Goal: Task Accomplishment & Management: Manage account settings

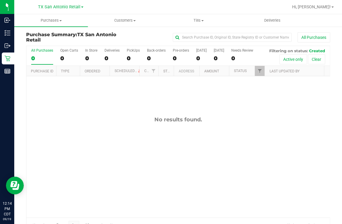
click at [143, 33] on div "All Purchases" at bounding box center [228, 37] width 203 height 10
click at [275, 16] on uib-tab-heading "Deliveries" at bounding box center [272, 21] width 73 height 12
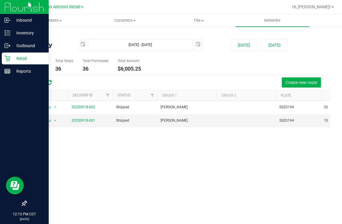
click at [10, 57] on p "Retail" at bounding box center [28, 58] width 36 height 7
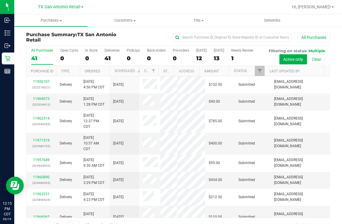
click at [148, 33] on div "All Purchases" at bounding box center [228, 37] width 203 height 10
click at [69, 59] on div "0" at bounding box center [69, 58] width 18 height 7
click at [0, 0] on input "Open Carts 0" at bounding box center [0, 0] width 0 height 0
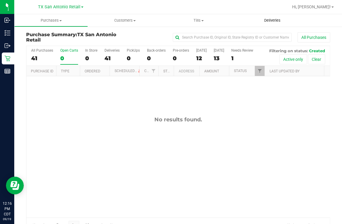
click at [272, 23] on uib-tab-heading "Deliveries" at bounding box center [272, 20] width 74 height 12
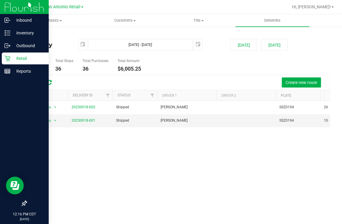
click at [7, 54] on div "Retail" at bounding box center [25, 59] width 47 height 12
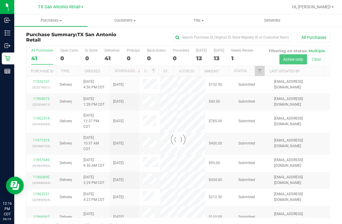
click at [102, 7] on div "TX San Antonio Retail" at bounding box center [60, 6] width 87 height 9
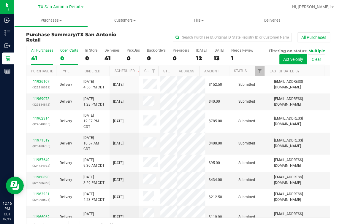
click at [70, 54] on label "Open Carts 0" at bounding box center [69, 56] width 18 height 16
click at [0, 0] on input "Open Carts 0" at bounding box center [0, 0] width 0 height 0
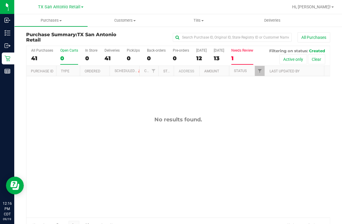
click at [244, 57] on div "1" at bounding box center [242, 58] width 22 height 7
click at [0, 0] on input "Needs Review 1" at bounding box center [0, 0] width 0 height 0
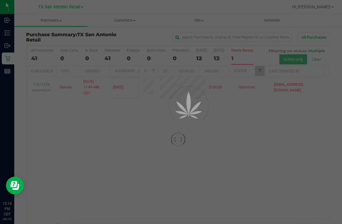
click at [233, 6] on div at bounding box center [171, 112] width 342 height 224
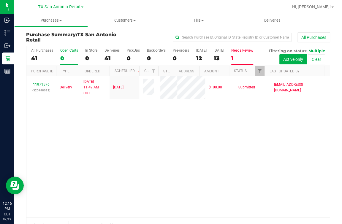
click at [69, 53] on label "Open Carts 0" at bounding box center [69, 56] width 18 height 16
click at [0, 0] on input "Open Carts 0" at bounding box center [0, 0] width 0 height 0
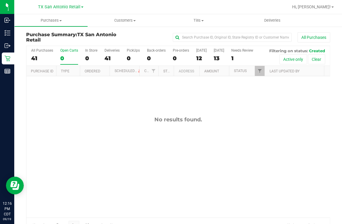
click at [126, 8] on div at bounding box center [197, 7] width 182 height 12
click at [128, 60] on div "0" at bounding box center [133, 58] width 13 height 7
click at [0, 0] on input "PickUps 0" at bounding box center [0, 0] width 0 height 0
click at [65, 59] on div "0" at bounding box center [69, 58] width 18 height 7
click at [0, 0] on input "Open Carts 0" at bounding box center [0, 0] width 0 height 0
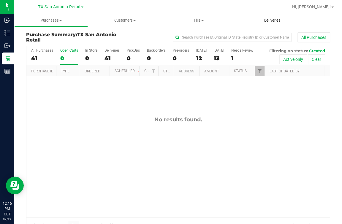
click at [252, 15] on uib-tab-heading "Deliveries" at bounding box center [272, 20] width 74 height 12
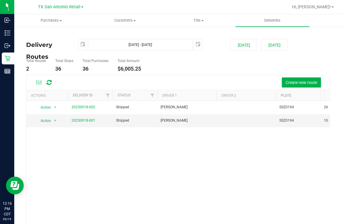
click at [154, 71] on ul "Total Routes 2 Total Stops 36 Total Purchases 36 Total Amount $6,005.25" at bounding box center [125, 65] width 201 height 19
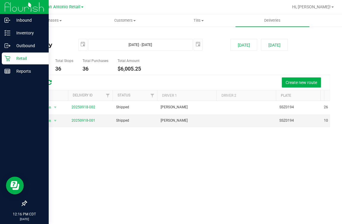
click at [7, 54] on div "Retail" at bounding box center [25, 59] width 47 height 12
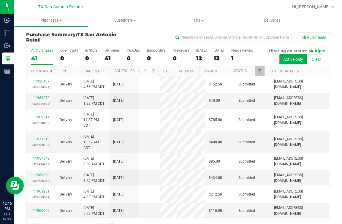
click at [109, 6] on div at bounding box center [197, 7] width 182 height 12
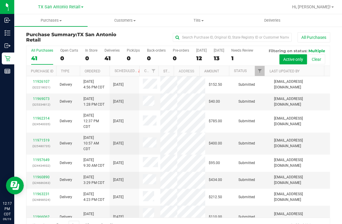
drag, startPoint x: 137, startPoint y: 34, endPoint x: 108, endPoint y: 38, distance: 29.1
click at [137, 34] on div "All Purchases" at bounding box center [228, 37] width 203 height 10
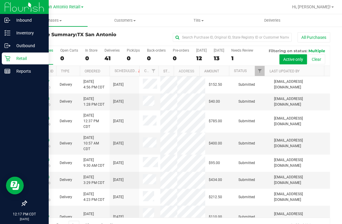
click at [8, 58] on icon at bounding box center [7, 59] width 6 height 6
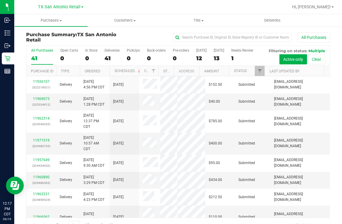
click at [232, 7] on div at bounding box center [197, 7] width 182 height 12
click at [145, 66] on div "All Purchases 41 Open Carts 0 In Store 0 Deliveries 41 PickUps 0 Back-orders 0 …" at bounding box center [177, 56] width 303 height 20
click at [151, 66] on div "All Purchases 41 Open Carts 0 In Store 0 Deliveries 41 PickUps 0 Back-orders 0 …" at bounding box center [177, 56] width 303 height 20
click at [109, 4] on div at bounding box center [197, 7] width 182 height 12
click at [69, 56] on div "0" at bounding box center [69, 58] width 18 height 7
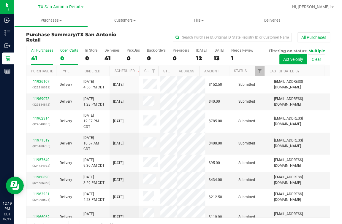
click at [0, 0] on input "Open Carts 0" at bounding box center [0, 0] width 0 height 0
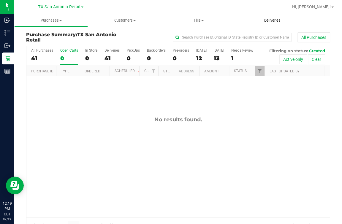
click at [281, 20] on span "Deliveries" at bounding box center [272, 20] width 32 height 5
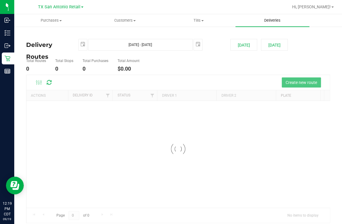
click at [278, 21] on span "Deliveries" at bounding box center [272, 20] width 32 height 5
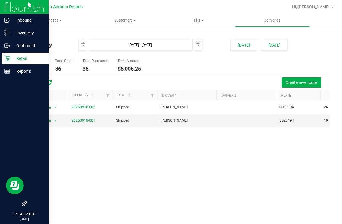
click at [9, 56] on icon at bounding box center [7, 59] width 6 height 6
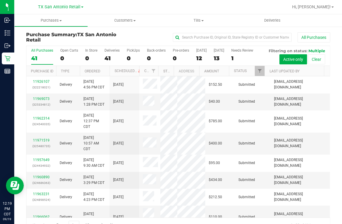
click at [272, 10] on div at bounding box center [197, 7] width 182 height 12
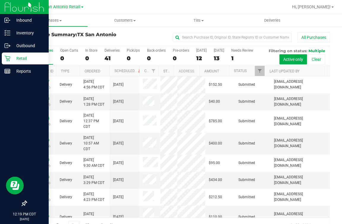
click at [10, 59] on icon at bounding box center [7, 59] width 6 height 6
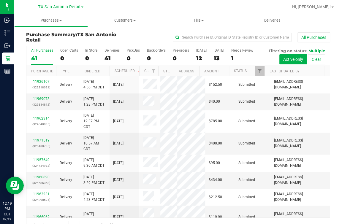
click at [53, 55] on div "All Purchases 41 Open Carts 0 In Store 0 Deliveries 41 PickUps 0 Back-orders 0 …" at bounding box center [177, 56] width 303 height 20
click at [165, 9] on div at bounding box center [197, 7] width 182 height 12
click at [167, 12] on div at bounding box center [197, 7] width 182 height 12
click at [119, 3] on div at bounding box center [197, 7] width 182 height 12
click at [279, 20] on span "Deliveries" at bounding box center [272, 20] width 32 height 5
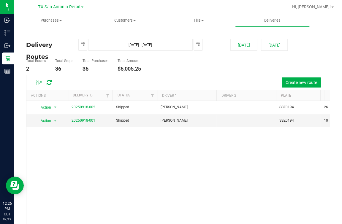
click at [174, 76] on div "Create new route" at bounding box center [177, 82] width 303 height 15
click at [81, 34] on div "Delivery Routes [DATE] [DATE] - [DATE] [DATE] [DATE] [DATE] Total Routes 2 Tota…" at bounding box center [178, 145] width 304 height 226
click at [194, 154] on div "Action Action View Delivery 20250918-002 Shipped [PERSON_NAME] SSZ0194 26 $3,30…" at bounding box center [177, 171] width 303 height 141
click at [176, 8] on div at bounding box center [197, 7] width 182 height 12
drag, startPoint x: 271, startPoint y: 12, endPoint x: 274, endPoint y: 18, distance: 6.4
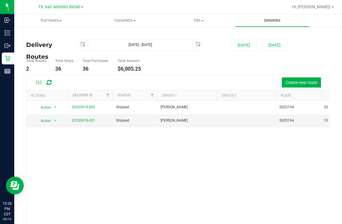
click at [273, 12] on div at bounding box center [197, 7] width 182 height 12
drag, startPoint x: 75, startPoint y: 165, endPoint x: 77, endPoint y: 155, distance: 9.9
click at [75, 165] on div "Action Action View Delivery 20250918-002 Shipped [PERSON_NAME] SSZ0194 26 $3,30…" at bounding box center [177, 171] width 303 height 141
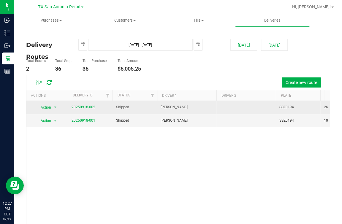
click at [82, 102] on td "20250918-002" at bounding box center [90, 107] width 45 height 13
click at [82, 109] on span "20250918-002" at bounding box center [84, 108] width 24 height 6
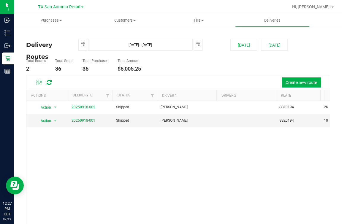
click at [173, 72] on ul "Total Routes 2 Total Stops 36 Total Purchases 36 Total Amount $6,005.25" at bounding box center [125, 65] width 201 height 19
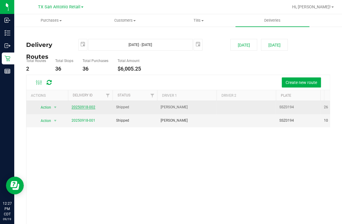
click at [84, 106] on link "20250918-002" at bounding box center [84, 107] width 24 height 4
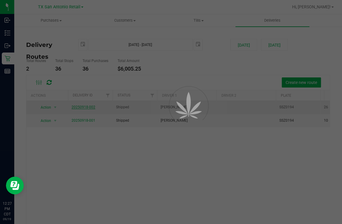
click at [162, 90] on div at bounding box center [171, 112] width 342 height 224
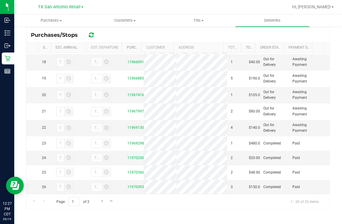
scroll to position [333, 0]
click at [311, 6] on link "Hi, [PERSON_NAME]!" at bounding box center [313, 7] width 46 height 6
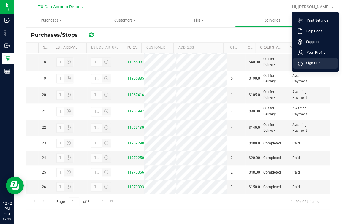
click at [312, 64] on span "Sign Out" at bounding box center [311, 63] width 17 height 6
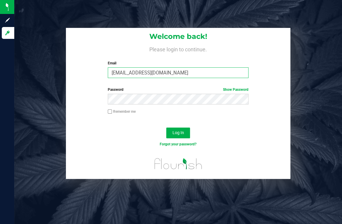
click at [196, 71] on input "[EMAIL_ADDRESS][DOMAIN_NAME]" at bounding box center [178, 72] width 141 height 11
type input "[EMAIL_ADDRESS][DOMAIN_NAME]"
click at [166, 128] on button "Log In" at bounding box center [178, 133] width 24 height 11
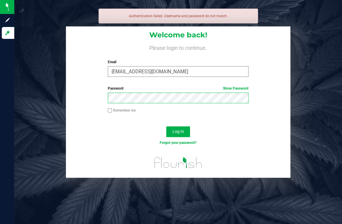
click at [166, 126] on button "Log In" at bounding box center [178, 131] width 24 height 11
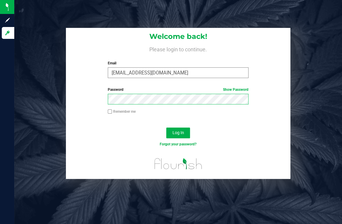
click at [166, 128] on button "Log In" at bounding box center [178, 133] width 24 height 11
click at [183, 89] on label "Password Show Password" at bounding box center [178, 89] width 141 height 5
click at [166, 128] on button "Log In" at bounding box center [178, 133] width 24 height 11
click at [273, 126] on div "Log In" at bounding box center [178, 135] width 224 height 20
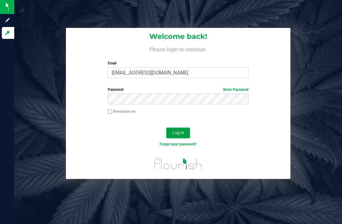
click at [180, 133] on span "Log In" at bounding box center [179, 132] width 12 height 5
click at [272, 120] on div "Remember me" at bounding box center [178, 114] width 224 height 11
click at [173, 132] on span "Log In" at bounding box center [179, 132] width 12 height 5
click at [257, 121] on div at bounding box center [178, 122] width 224 height 5
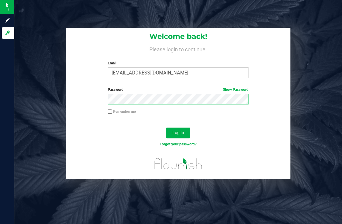
click at [166, 128] on button "Log In" at bounding box center [178, 133] width 24 height 11
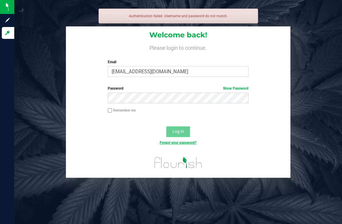
click at [182, 141] on link "Forgot your password?" at bounding box center [178, 143] width 37 height 4
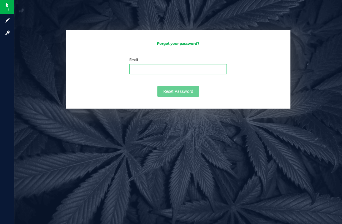
click at [212, 66] on input "Email" at bounding box center [177, 69] width 97 height 10
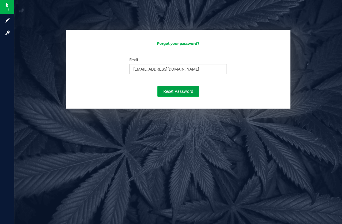
click at [192, 89] on button "Reset Password" at bounding box center [178, 91] width 42 height 11
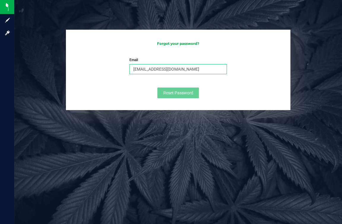
click at [199, 67] on input "[EMAIL_ADDRESS][DOMAIN_NAME]" at bounding box center [177, 69] width 97 height 10
type input "[EMAIL_ADDRESS][DOMAIN_NAME]"
click at [144, 65] on input "[EMAIL_ADDRESS][DOMAIN_NAME]" at bounding box center [177, 69] width 97 height 10
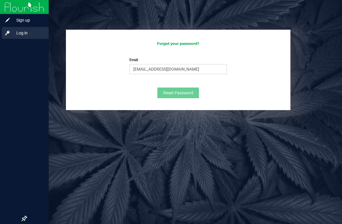
click at [18, 37] on div "Log in" at bounding box center [25, 33] width 47 height 12
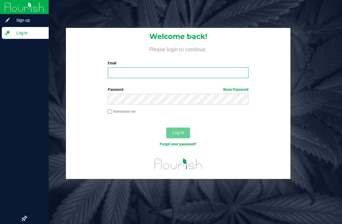
type input "[EMAIL_ADDRESS][DOMAIN_NAME]"
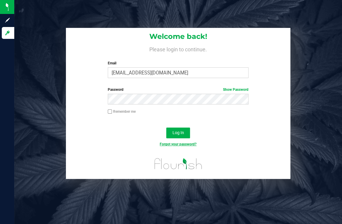
click at [170, 144] on link "Forgot your password?" at bounding box center [178, 144] width 37 height 4
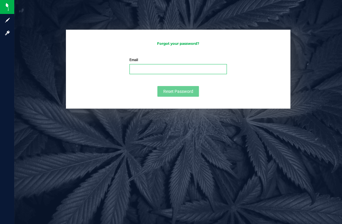
click at [152, 72] on input "Email" at bounding box center [177, 69] width 97 height 10
type input "[EMAIL_ADDRESS][DOMAIN_NAME]"
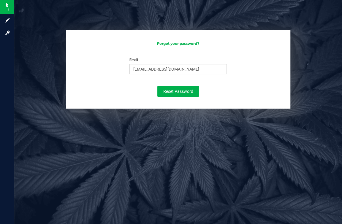
click at [182, 97] on div "Forgot your password? Email [EMAIL_ADDRESS][DOMAIN_NAME] Please enter your emai…" at bounding box center [178, 69] width 224 height 79
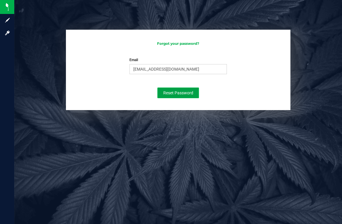
click at [184, 93] on span "Reset Password" at bounding box center [178, 93] width 30 height 5
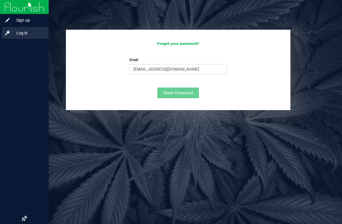
click at [15, 28] on div "Log in" at bounding box center [25, 33] width 47 height 12
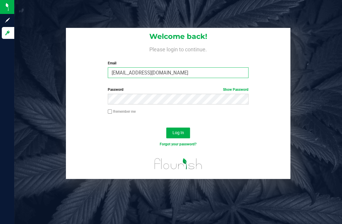
click at [197, 77] on input "[EMAIL_ADDRESS][DOMAIN_NAME]" at bounding box center [178, 72] width 141 height 11
click at [197, 71] on input "[EMAIL_ADDRESS][DOMAIN_NAME]" at bounding box center [178, 72] width 141 height 11
click at [270, 60] on div "Welcome back! Please login to continue. Email [EMAIL_ADDRESS][DOMAIN_NAME] Requ…" at bounding box center [178, 55] width 224 height 55
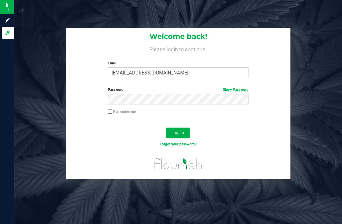
click at [243, 88] on link "Show Password" at bounding box center [236, 90] width 26 height 4
click at [243, 88] on link "Hide Password" at bounding box center [237, 90] width 24 height 4
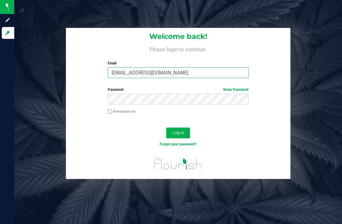
click at [223, 69] on input "[EMAIL_ADDRESS][DOMAIN_NAME]" at bounding box center [178, 72] width 141 height 11
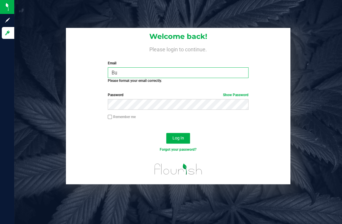
type input "B"
type input "[EMAIL_ADDRESS][DOMAIN_NAME]"
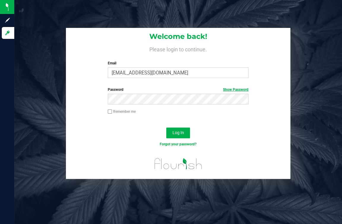
click at [225, 90] on link "Show Password" at bounding box center [236, 90] width 26 height 4
click at [171, 132] on button "Log In" at bounding box center [178, 133] width 24 height 11
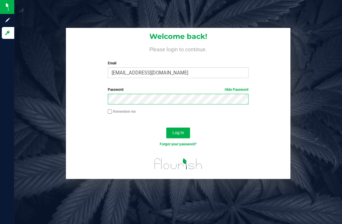
click at [166, 128] on button "Log In" at bounding box center [178, 133] width 24 height 11
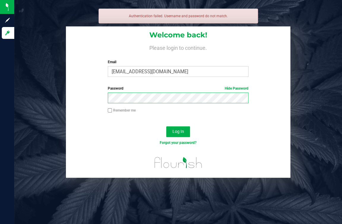
click at [166, 126] on button "Log In" at bounding box center [178, 131] width 24 height 11
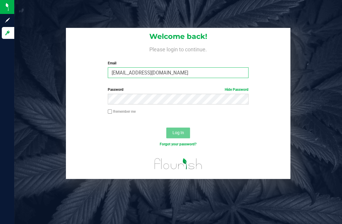
click at [169, 75] on input "[EMAIL_ADDRESS][DOMAIN_NAME]" at bounding box center [178, 72] width 141 height 11
click at [62, 72] on div "Welcome back! Please login to continue. Email [EMAIL_ADDRESS][DOMAIN_NAME] Requ…" at bounding box center [178, 103] width 337 height 151
click at [113, 75] on input "[EMAIL_ADDRESS][DOMAIN_NAME]" at bounding box center [178, 72] width 141 height 11
click at [111, 75] on input "[EMAIL_ADDRESS][DOMAIN_NAME]" at bounding box center [178, 72] width 141 height 11
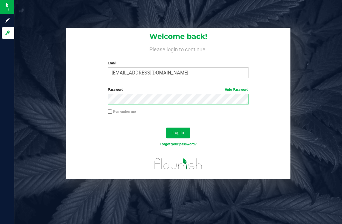
click at [166, 128] on button "Log In" at bounding box center [178, 133] width 24 height 11
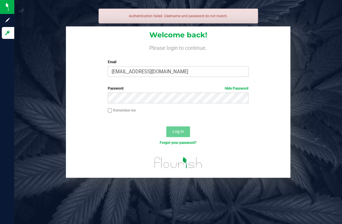
click at [269, 71] on div "Welcome back! Please login to continue. Email [EMAIL_ADDRESS][DOMAIN_NAME] Requ…" at bounding box center [178, 53] width 224 height 55
click at [169, 143] on link "Forgot your password?" at bounding box center [178, 143] width 37 height 4
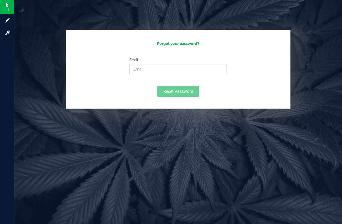
click at [194, 61] on div "Email Please enter your email Please format your email correctly" at bounding box center [178, 65] width 106 height 17
click at [192, 63] on div "Email Please enter your email Please format your email correctly" at bounding box center [178, 65] width 106 height 17
click at [187, 68] on input "Email" at bounding box center [177, 69] width 97 height 10
type input "[EMAIL_ADDRESS][DOMAIN_NAME]"
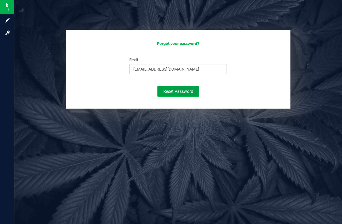
click at [182, 96] on button "Reset Password" at bounding box center [178, 91] width 42 height 11
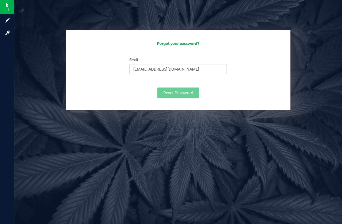
click at [182, 44] on h3 "Forgot your password?" at bounding box center [178, 44] width 213 height 4
click at [193, 71] on input "[EMAIL_ADDRESS][DOMAIN_NAME]" at bounding box center [177, 69] width 97 height 10
click at [201, 51] on div "Forgot your password? Email [EMAIL_ADDRESS][DOMAIN_NAME] Please enter your emai…" at bounding box center [178, 70] width 224 height 80
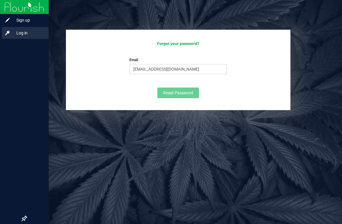
click at [12, 36] on span "Log in" at bounding box center [28, 32] width 36 height 7
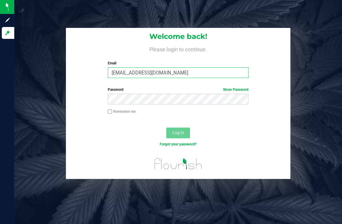
click at [147, 76] on input "[EMAIL_ADDRESS][DOMAIN_NAME]" at bounding box center [178, 72] width 141 height 11
click at [154, 72] on input "[EMAIL_ADDRESS][DOMAIN_NAME]" at bounding box center [178, 72] width 141 height 11
type input "[EMAIL_ADDRESS][DOMAIN_NAME]"
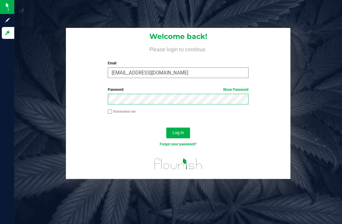
click at [166, 128] on button "Log In" at bounding box center [178, 133] width 24 height 11
